Goal: Task Accomplishment & Management: Use online tool/utility

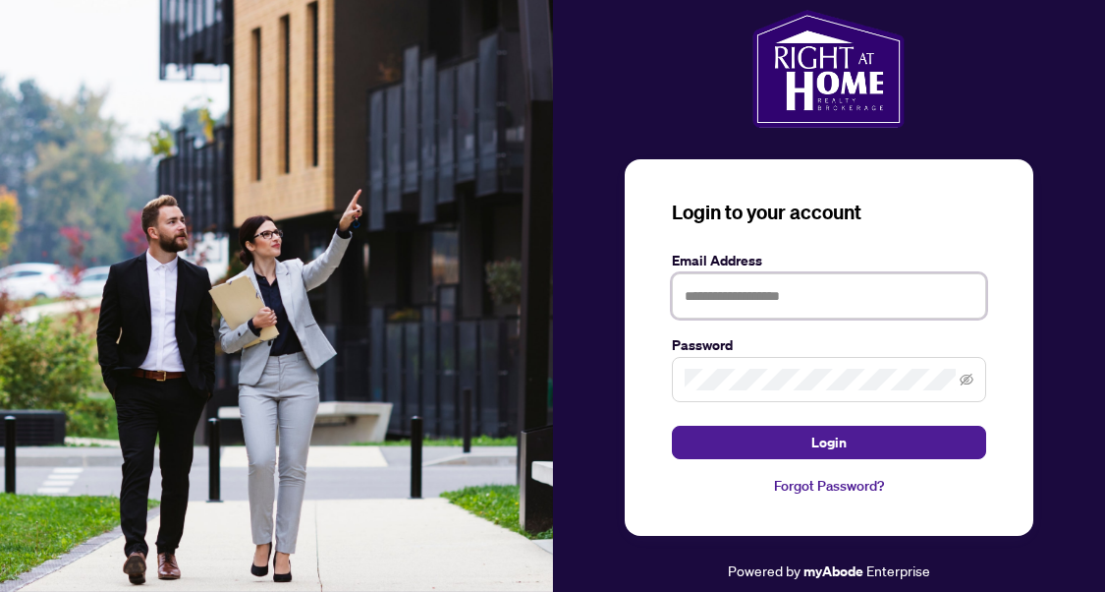
click at [754, 310] on input "text" at bounding box center [829, 295] width 314 height 45
type input "**********"
click at [672, 425] on button "Login" at bounding box center [829, 441] width 314 height 33
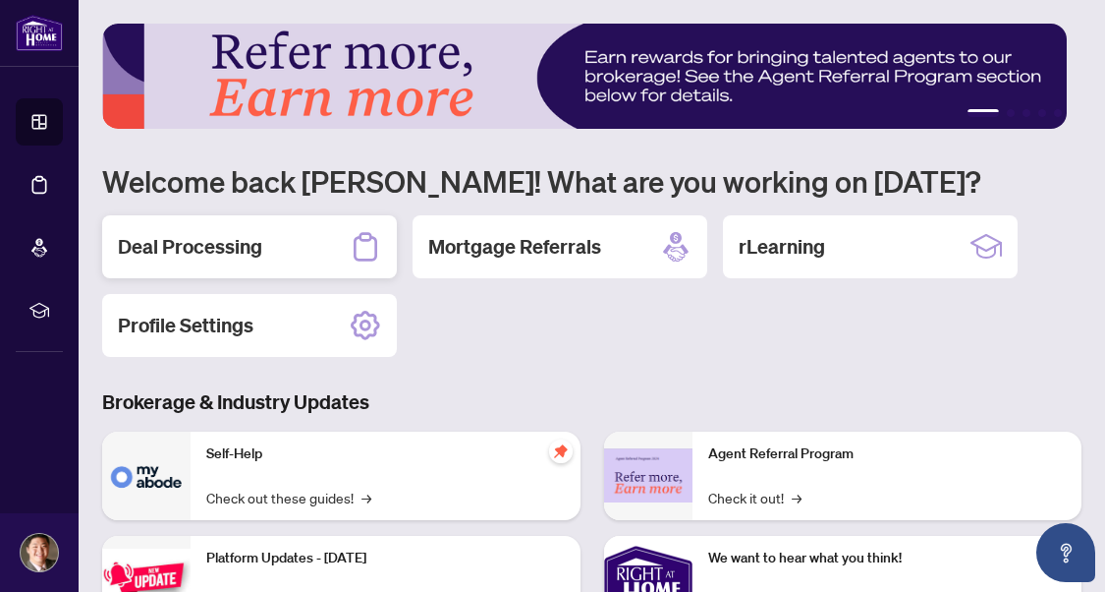
click at [198, 253] on h2 "Deal Processing" at bounding box center [190, 247] width 144 height 28
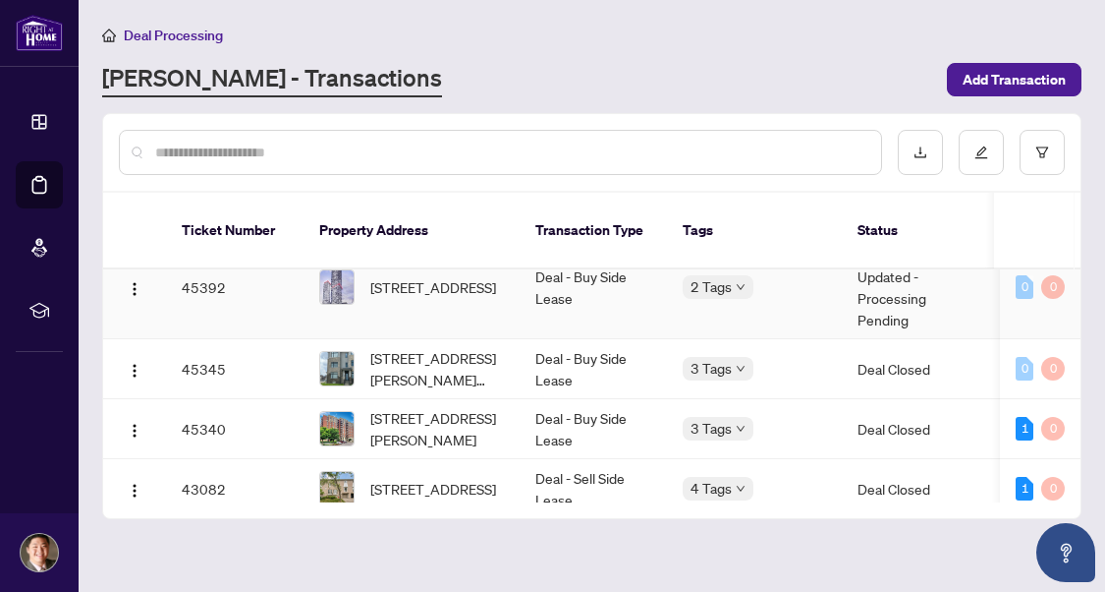
scroll to position [98, 0]
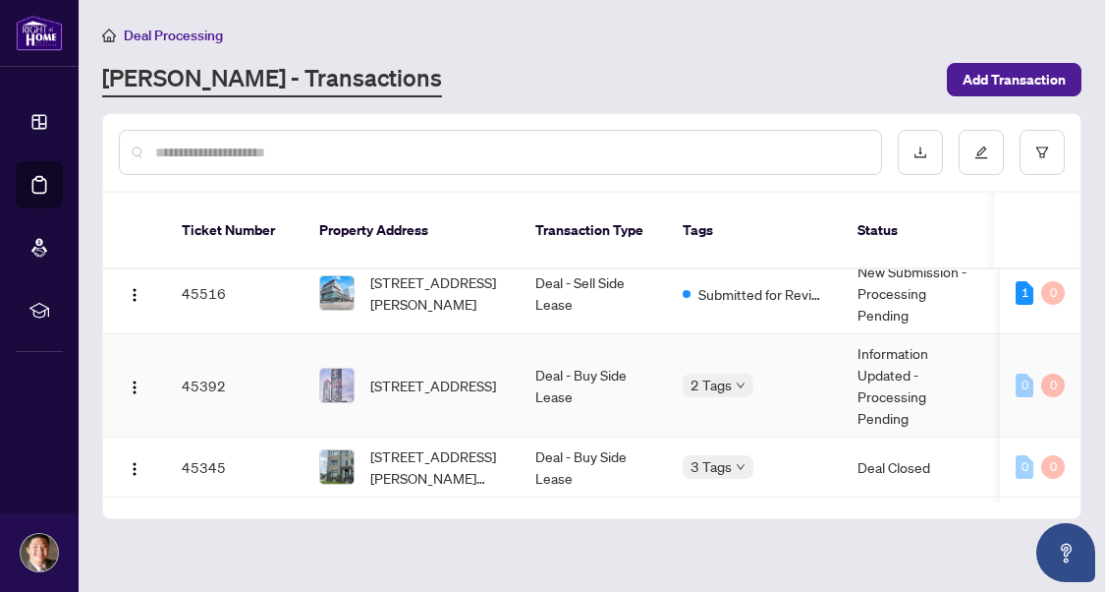
click at [838, 355] on td "2 Tags" at bounding box center [754, 385] width 175 height 103
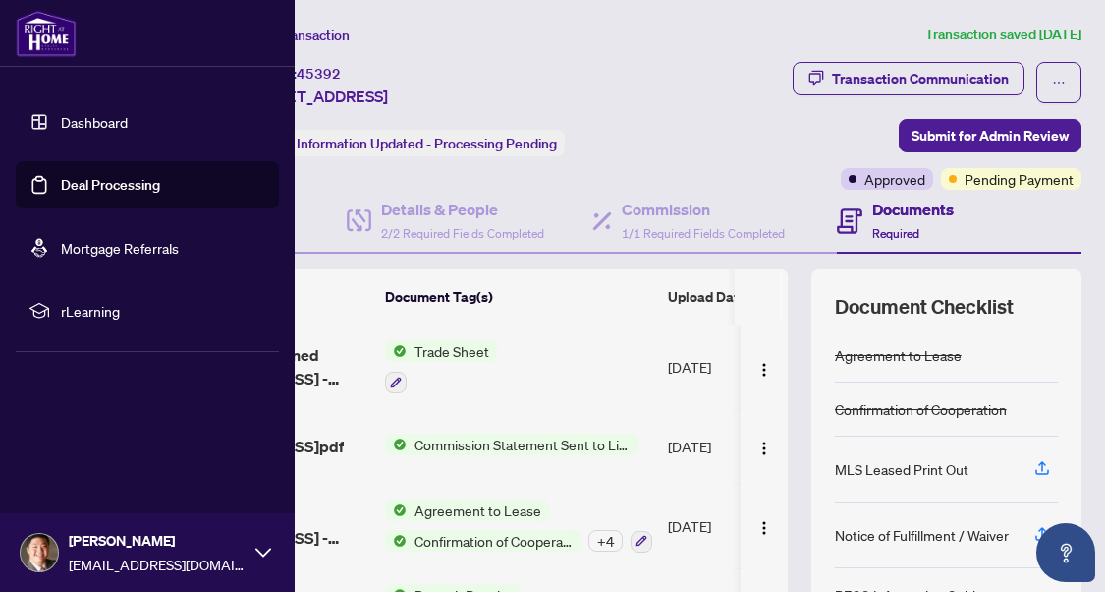
click at [61, 184] on link "Deal Processing" at bounding box center [110, 185] width 99 height 18
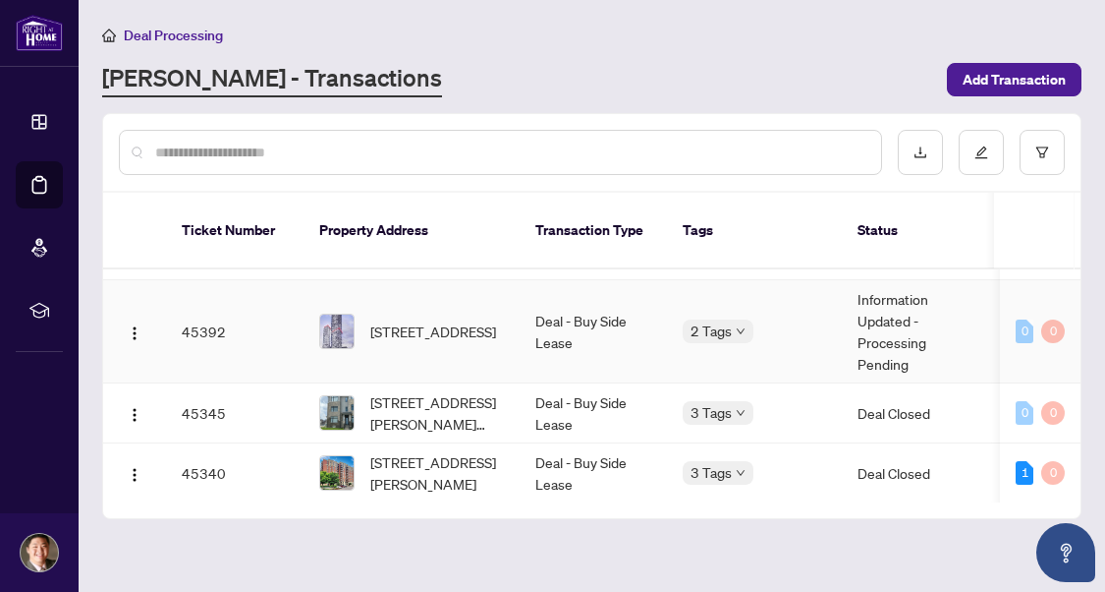
scroll to position [197, 0]
